Goal: Go to known website: Access a specific website the user already knows

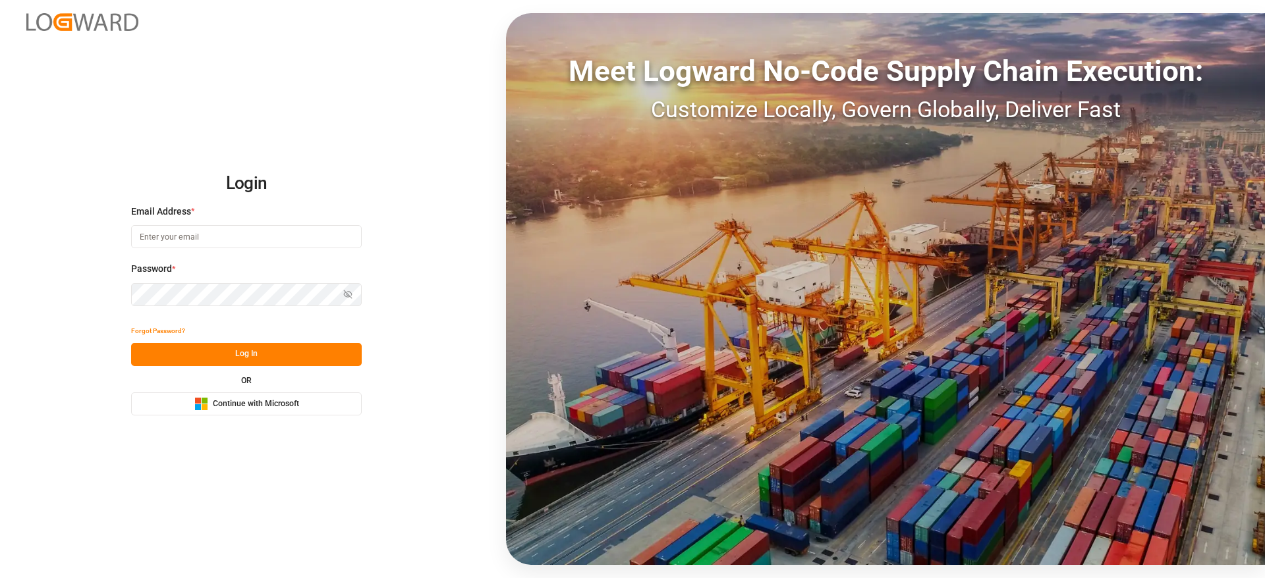
drag, startPoint x: 0, startPoint y: 0, endPoint x: 231, endPoint y: 408, distance: 469.3
click at [231, 408] on span "Continue with Microsoft" at bounding box center [256, 405] width 86 height 12
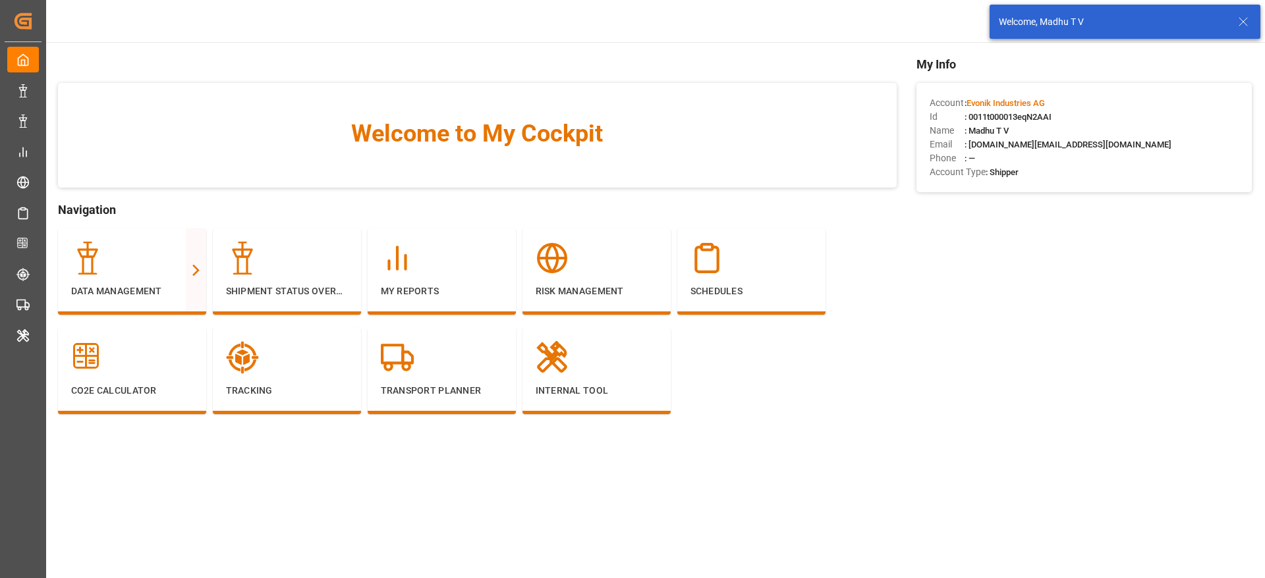
click at [1242, 16] on icon at bounding box center [1243, 22] width 16 height 16
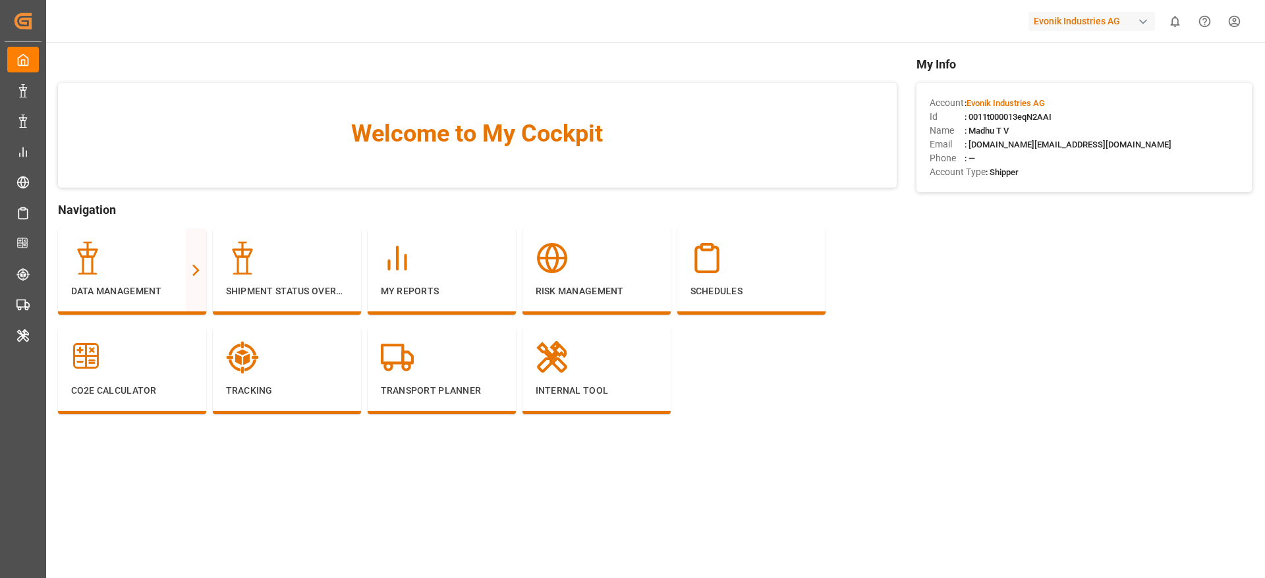
click at [1061, 18] on div "Evonik Industries AG" at bounding box center [1091, 21] width 126 height 19
type input "[PERSON_NAME]"
click at [1036, 78] on span "Pochteca" at bounding box center [1049, 83] width 55 height 14
